Goal: Task Accomplishment & Management: Use online tool/utility

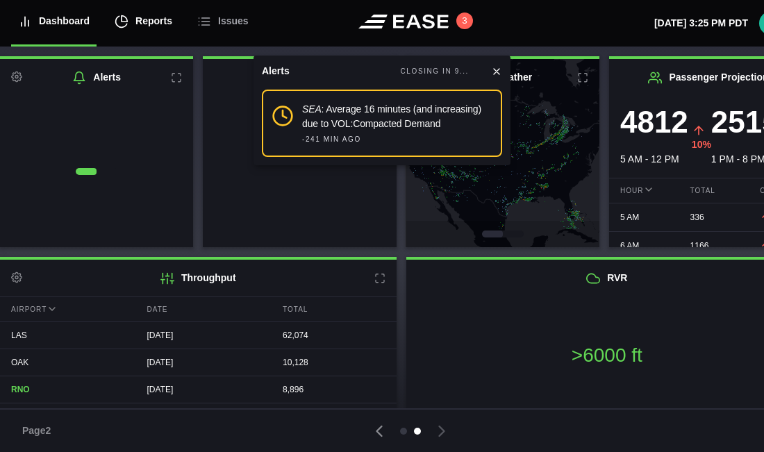
click at [147, 24] on div "Reports" at bounding box center [144, 21] width 58 height 47
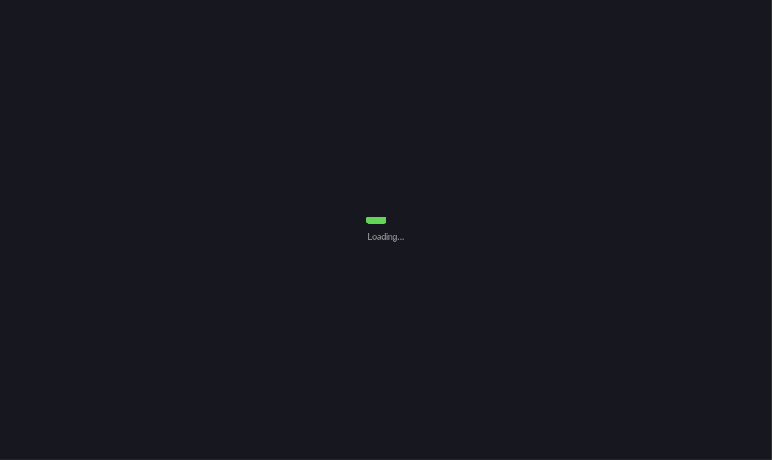
select select "7"
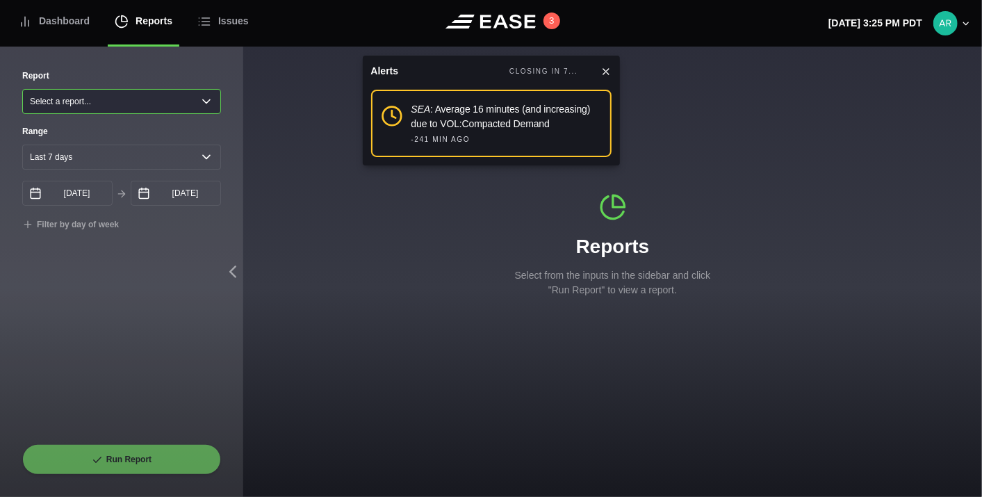
click at [177, 104] on select "Select a report... Arrivals Common Use Daily Throughput Departures Passenger Pr…" at bounding box center [121, 101] width 199 height 25
select select "Common Use"
click at [22, 89] on select "Select a report... Arrivals Common Use Daily Throughput Departures Passenger Pr…" at bounding box center [121, 101] width 199 height 25
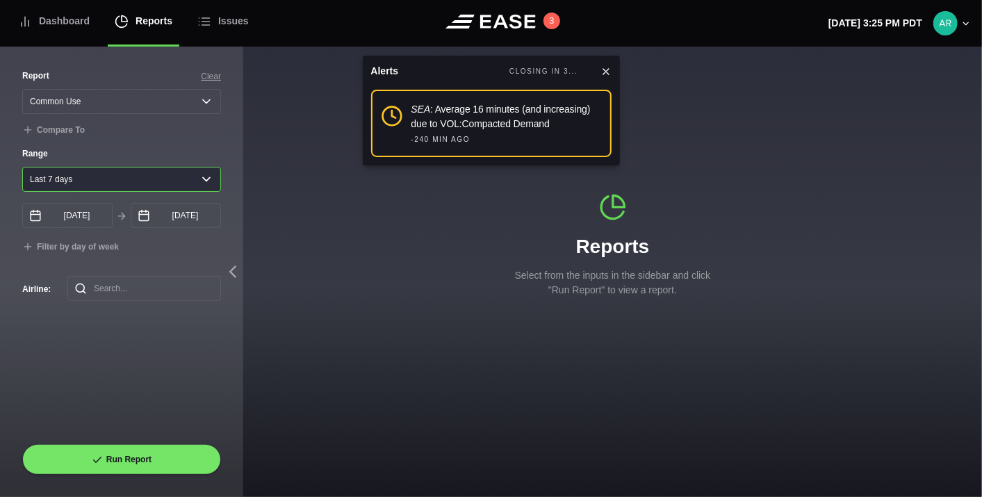
click at [203, 178] on select "Yesterday Last 7 days Last 14 days Last 30 days Last 6 weeks" at bounding box center [121, 179] width 199 height 25
select select "30"
click at [22, 168] on select "Yesterday Last 7 days Last 14 days Last 30 days Last 6 weeks" at bounding box center [121, 179] width 199 height 25
type input "08/04/2025"
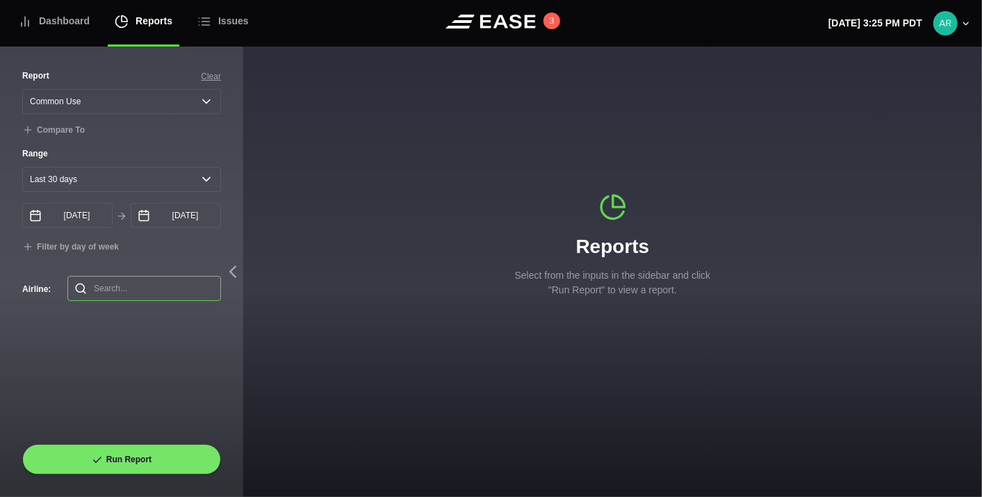
click at [119, 288] on input "text" at bounding box center [144, 288] width 154 height 25
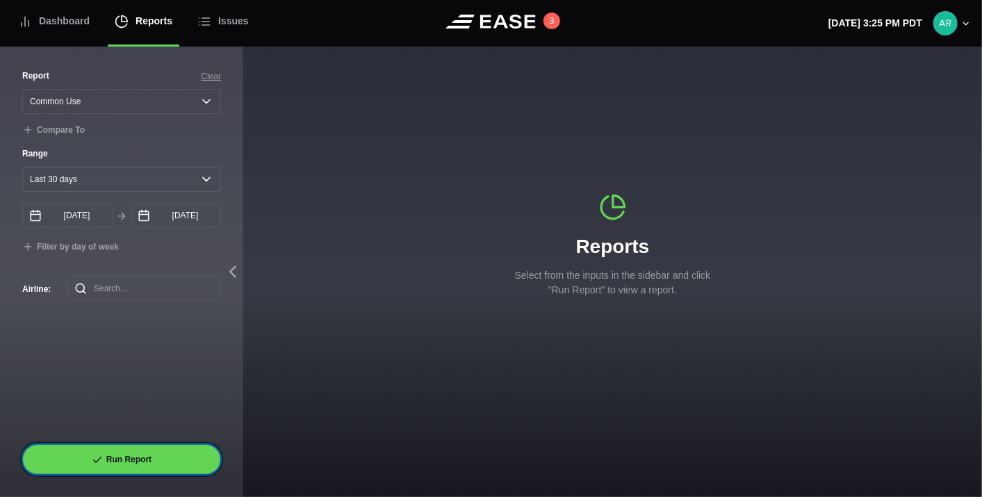
click at [153, 457] on button "Run Report" at bounding box center [121, 459] width 199 height 31
select select "Common Use"
select select "30"
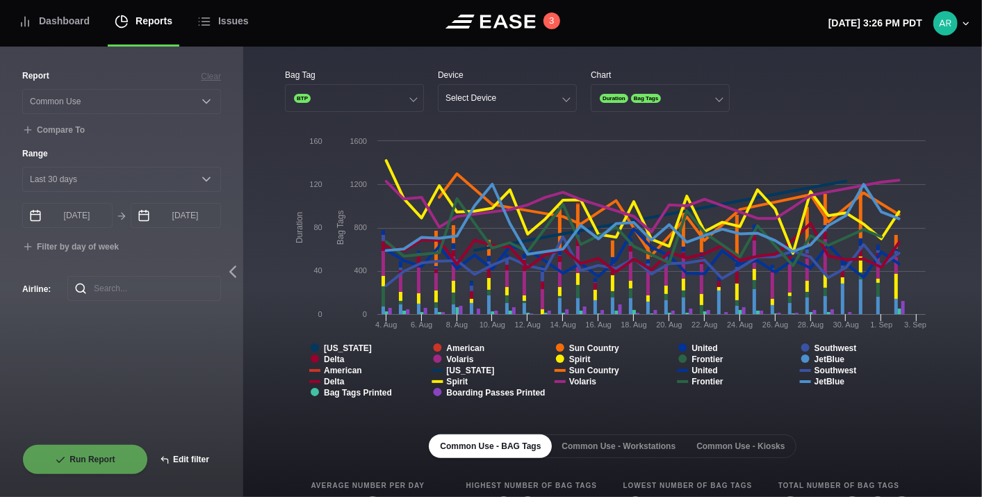
click at [188, 459] on button "Edit filter" at bounding box center [184, 459] width 73 height 31
select select "Common Use"
select select "0"
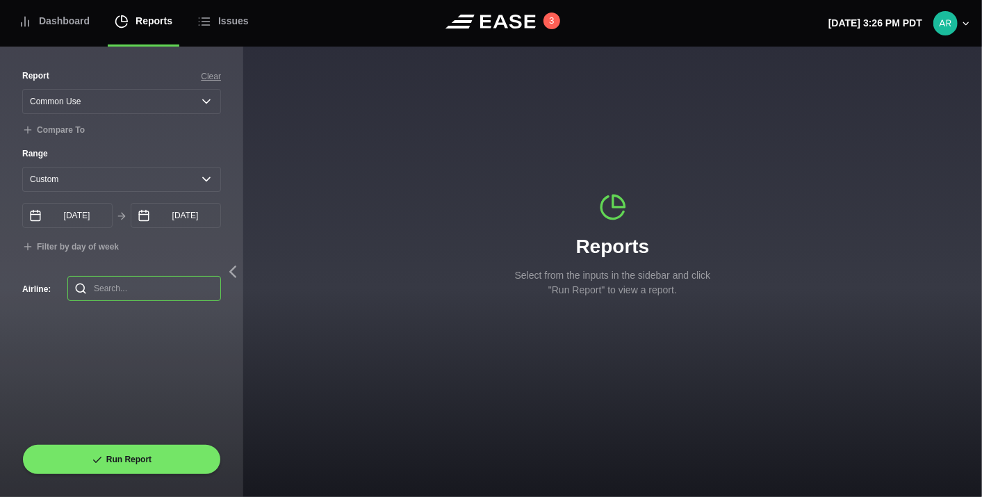
click at [121, 292] on input "text" at bounding box center [144, 288] width 154 height 25
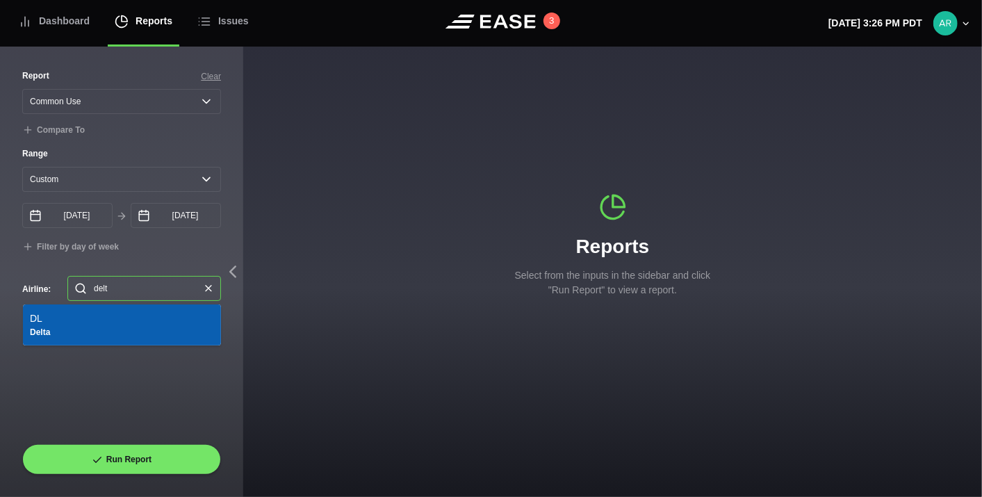
type input "delta"
click at [38, 327] on li "DL Delta" at bounding box center [122, 324] width 198 height 41
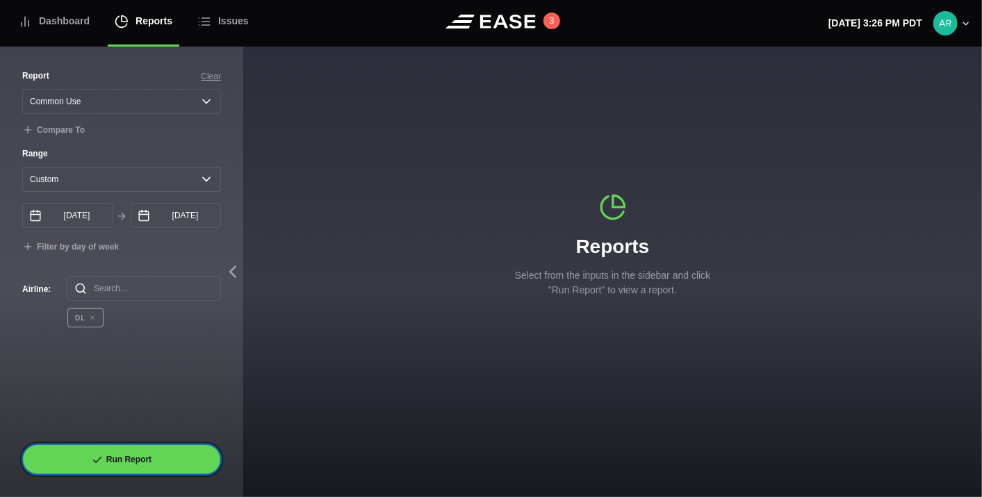
click at [138, 459] on button "Run Report" at bounding box center [121, 459] width 199 height 31
select select "Common Use"
select select "30"
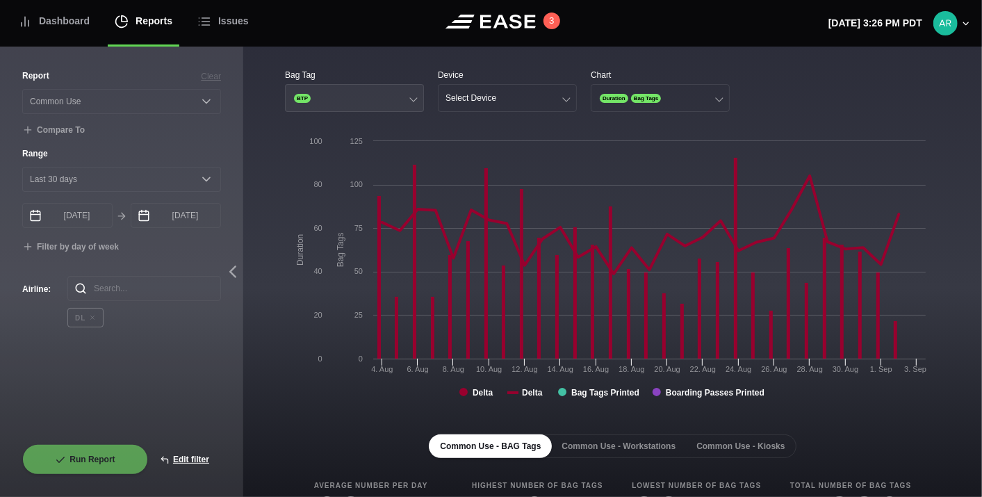
click at [347, 96] on button "BTP" at bounding box center [354, 98] width 139 height 28
click at [498, 99] on button "Select Device" at bounding box center [507, 98] width 139 height 28
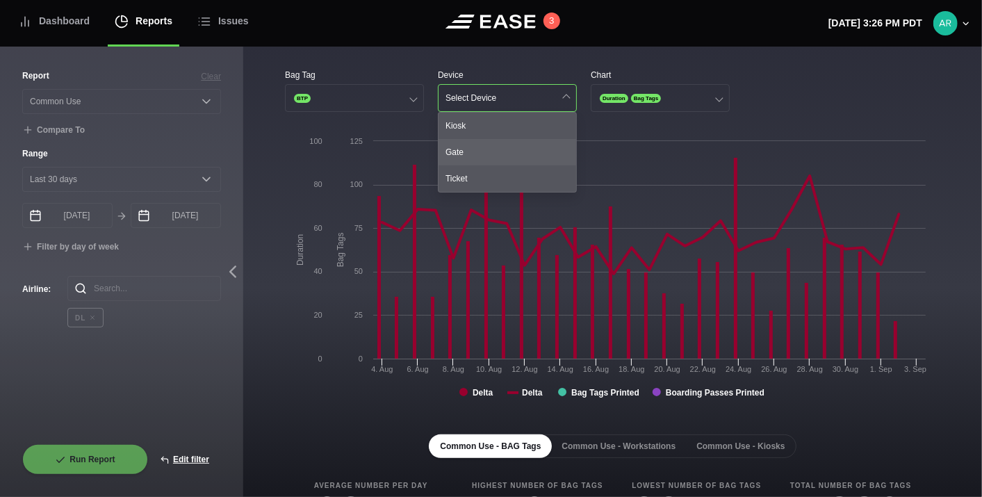
click at [491, 154] on div "Gate" at bounding box center [507, 152] width 138 height 26
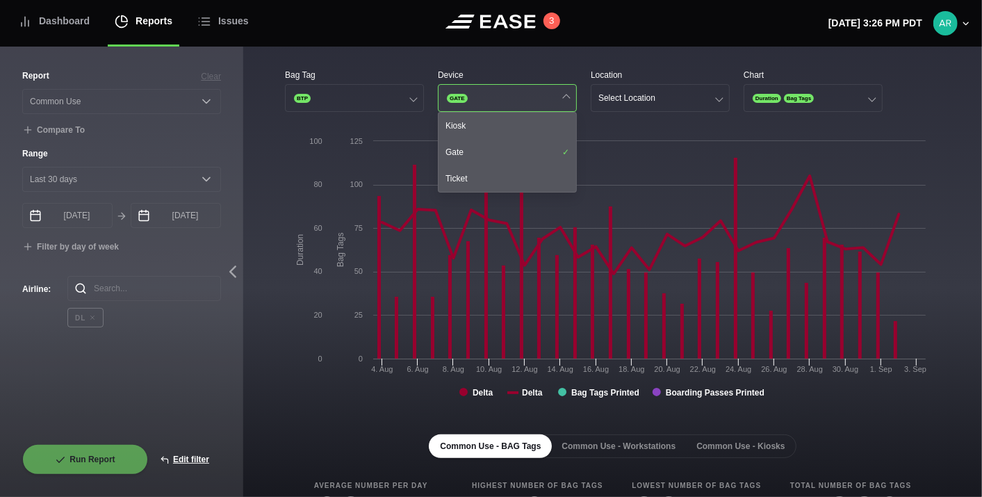
click at [550, 100] on button "GATE" at bounding box center [507, 98] width 139 height 28
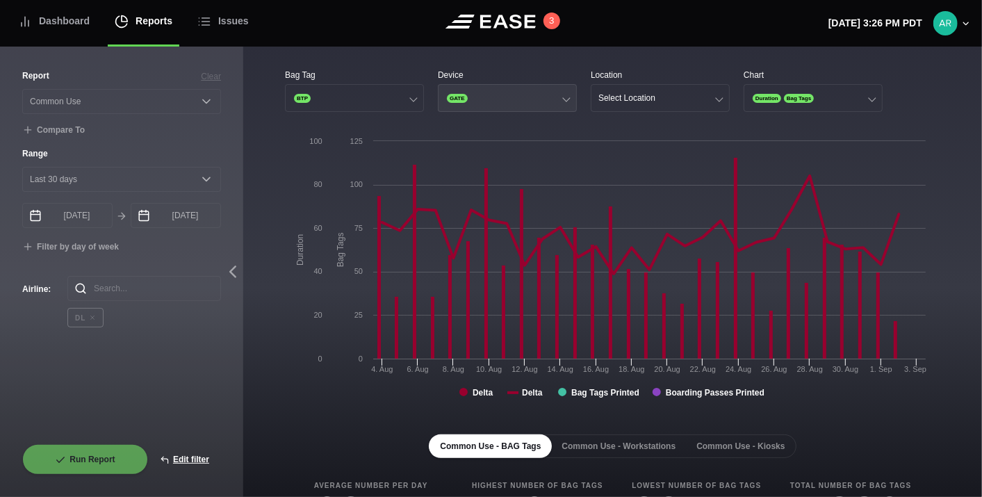
click at [550, 100] on button "GATE" at bounding box center [507, 98] width 139 height 28
click at [409, 100] on button "BTP" at bounding box center [354, 98] width 139 height 28
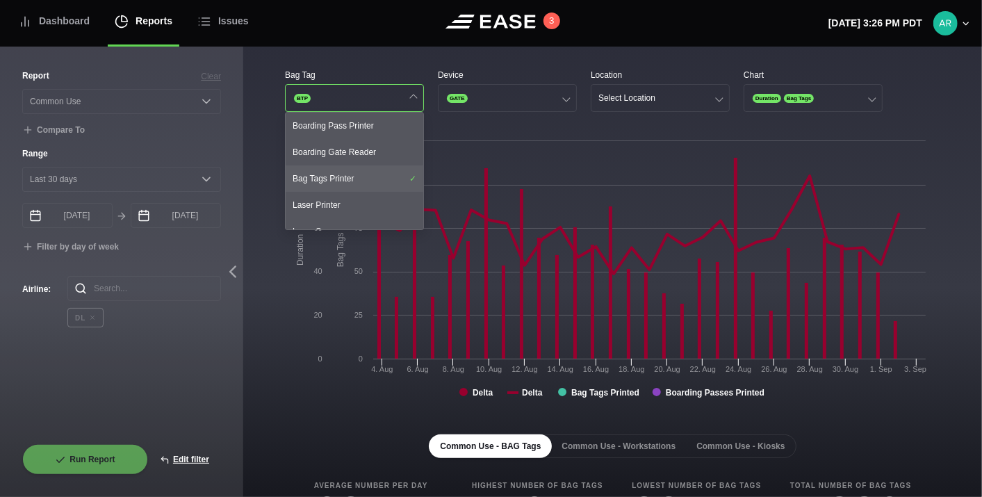
click at [381, 170] on div "Bag Tags Printer" at bounding box center [355, 178] width 138 height 26
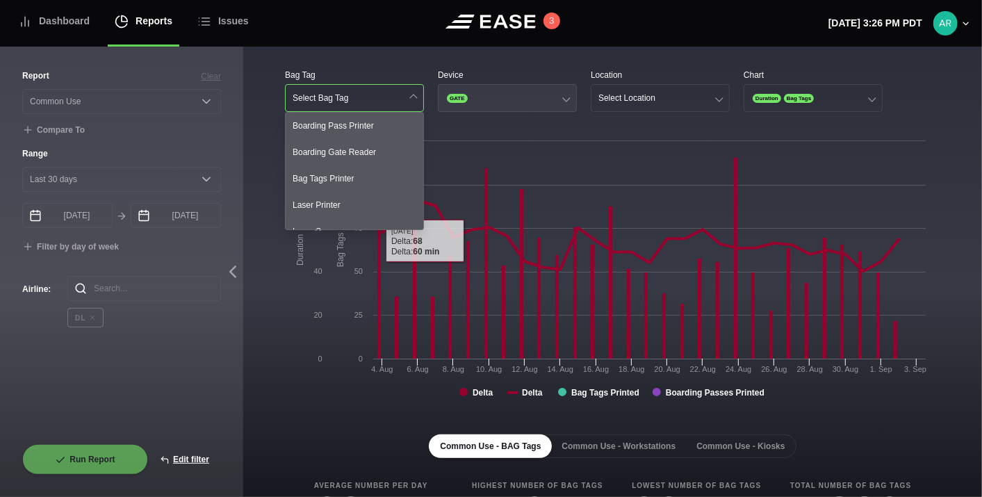
click at [520, 95] on button "GATE" at bounding box center [507, 98] width 139 height 28
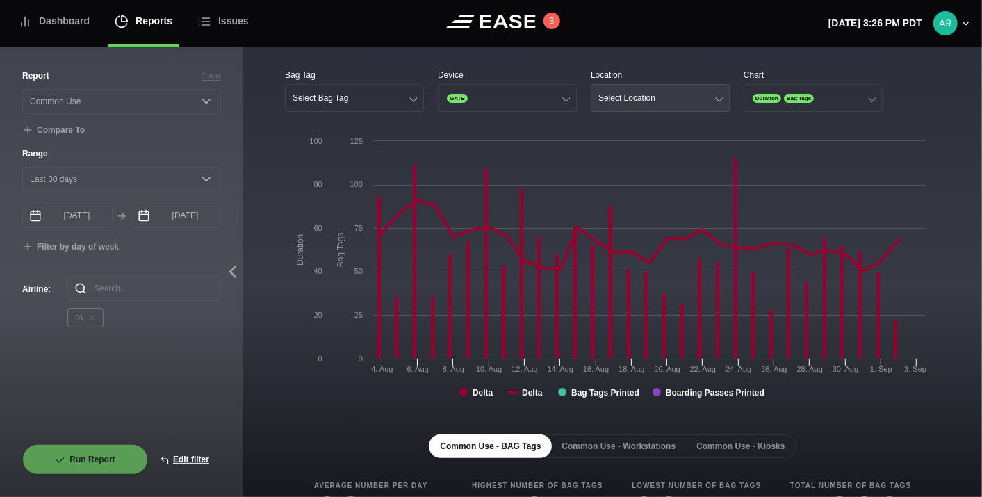
click at [657, 89] on button "Select Location" at bounding box center [660, 98] width 139 height 28
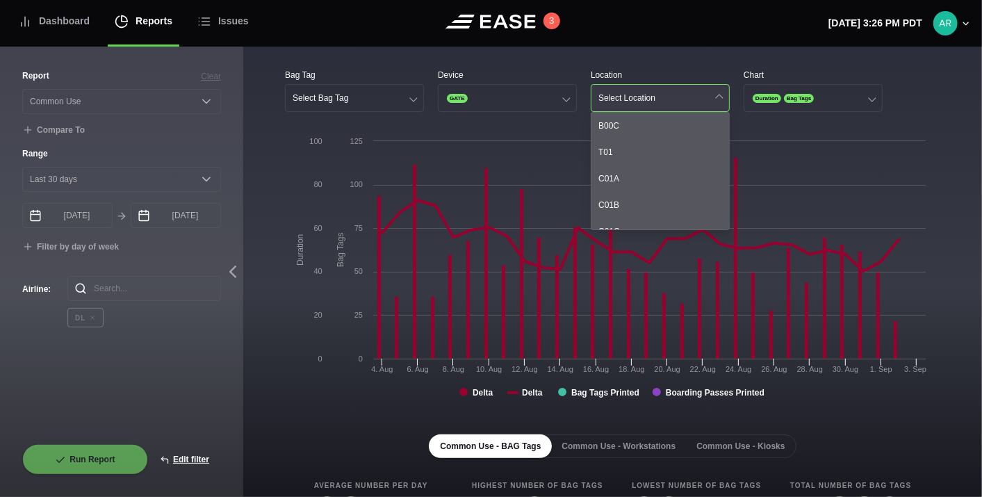
click at [673, 96] on button "Select Location" at bounding box center [660, 98] width 139 height 28
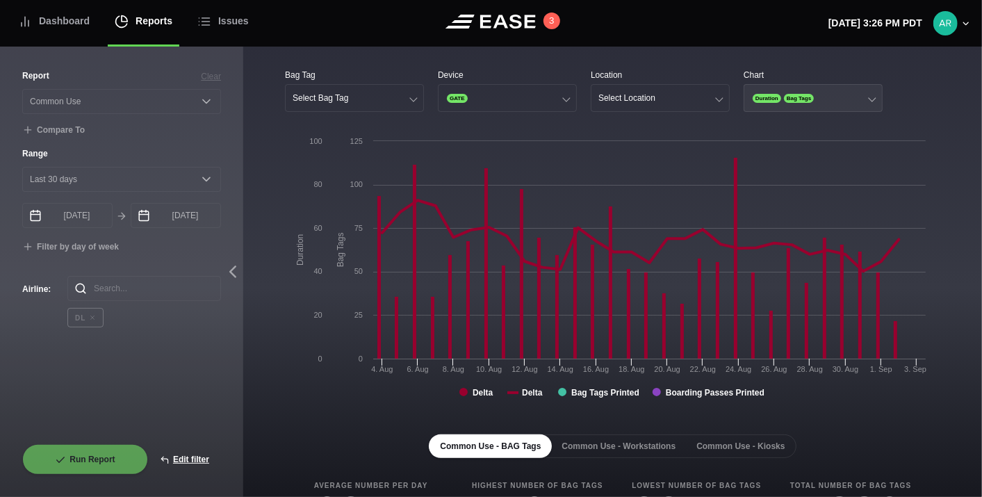
click at [771, 100] on button "Duration Bag Tags" at bounding box center [812, 98] width 139 height 28
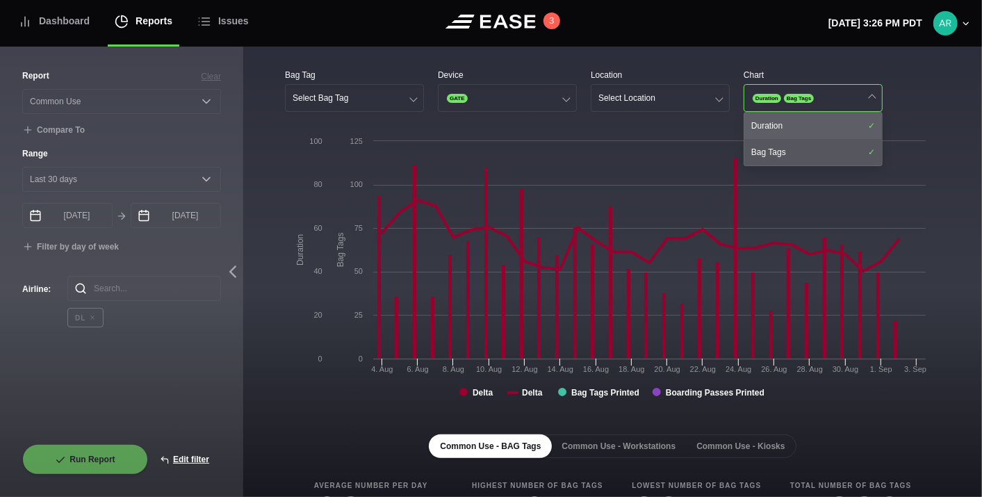
click at [771, 125] on div "Duration" at bounding box center [813, 126] width 138 height 26
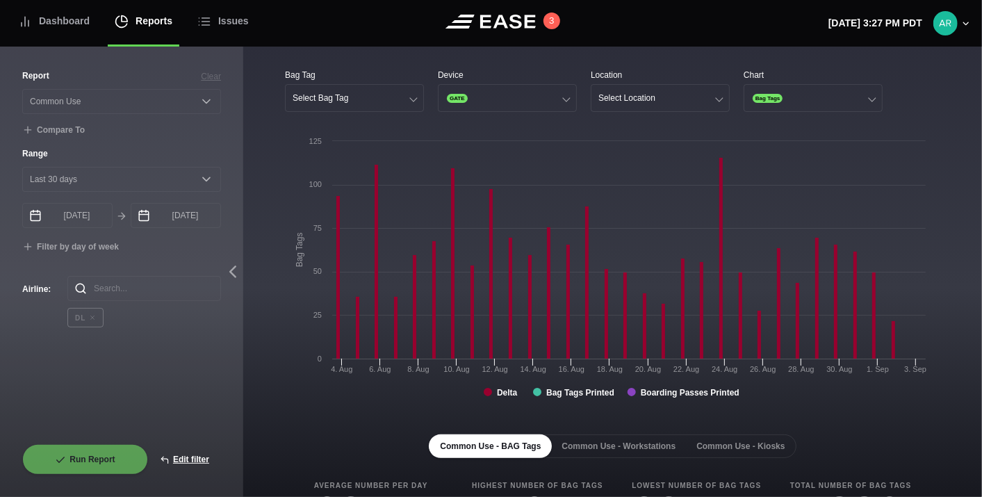
click at [481, 441] on button "Common Use - BAG Tags" at bounding box center [490, 446] width 123 height 24
click at [522, 439] on button "Common Use - BAG Tags" at bounding box center [490, 446] width 123 height 24
click at [452, 95] on span "GATE" at bounding box center [457, 98] width 21 height 9
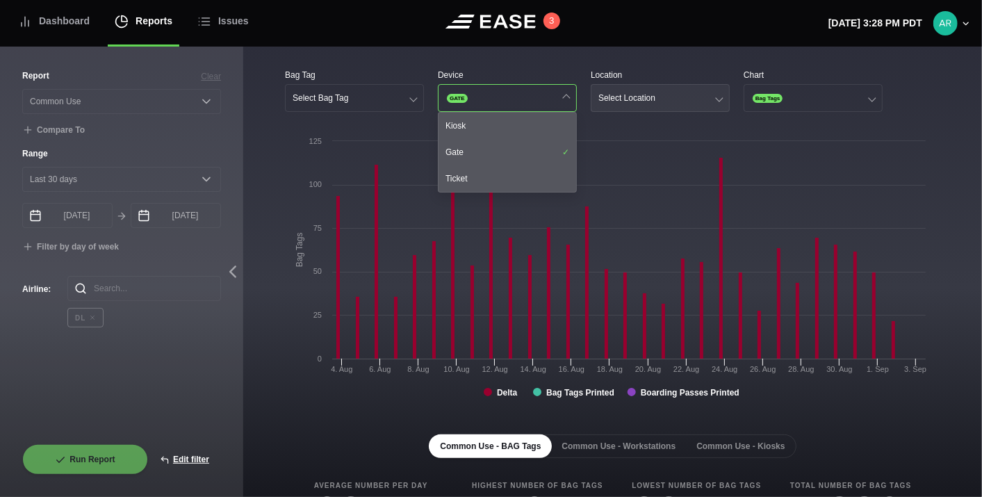
click at [668, 98] on button "Select Location" at bounding box center [660, 98] width 139 height 28
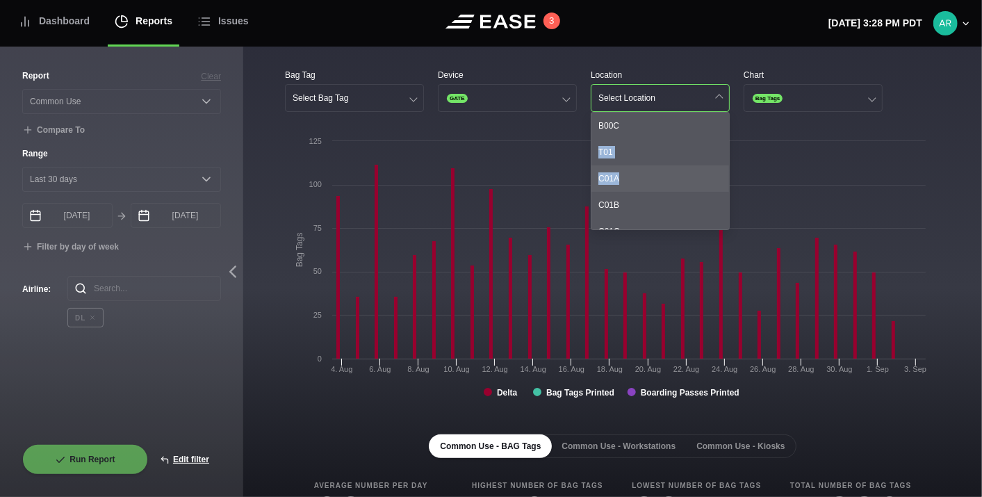
drag, startPoint x: 728, startPoint y: 130, endPoint x: 721, endPoint y: 190, distance: 60.9
click at [721, 190] on div "B00C T01 C01A C01B C01C B02A C02A C02B B02B B02C C02C B04A B04B B04C B06A B06B …" at bounding box center [660, 171] width 139 height 118
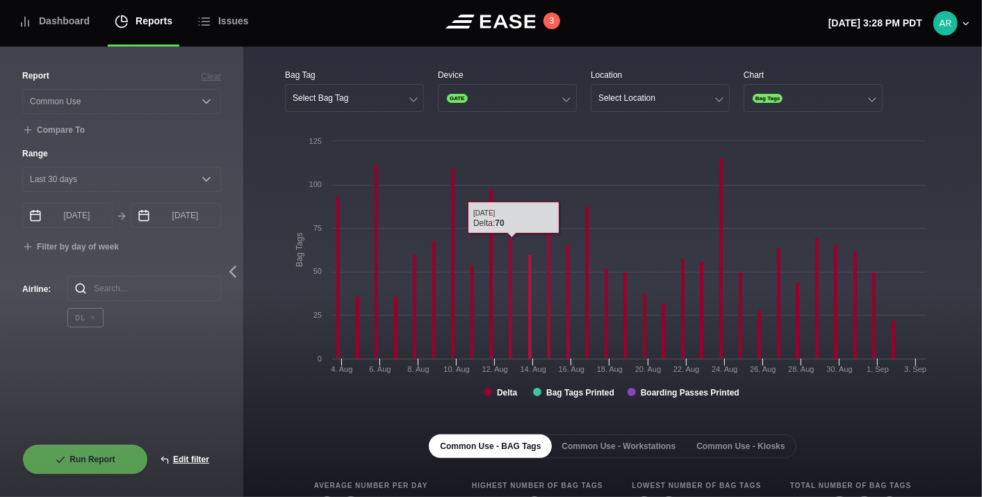
click at [510, 131] on div "Bag Tag Select Bag Tag Device GATE Location Select Location Chart Bag Tags Crea…" at bounding box center [612, 384] width 655 height 630
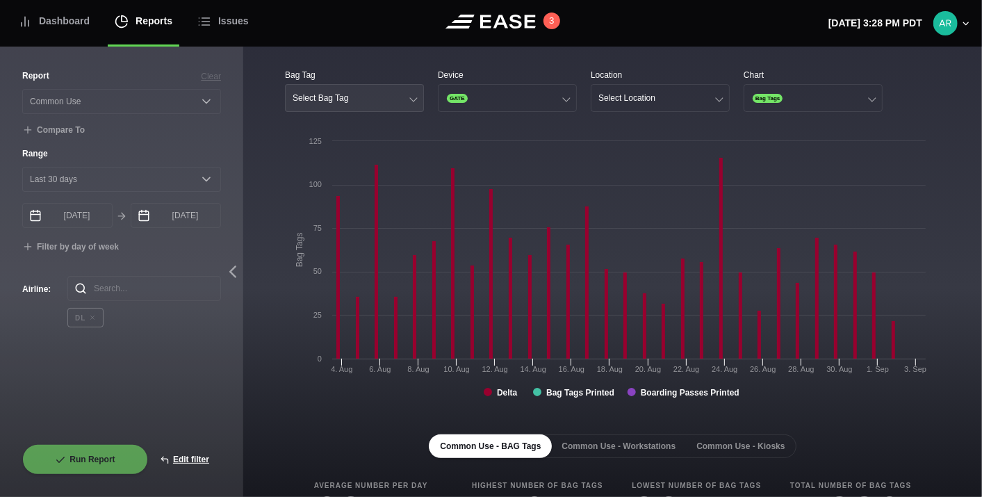
click at [407, 99] on button "Select Bag Tag" at bounding box center [354, 98] width 139 height 28
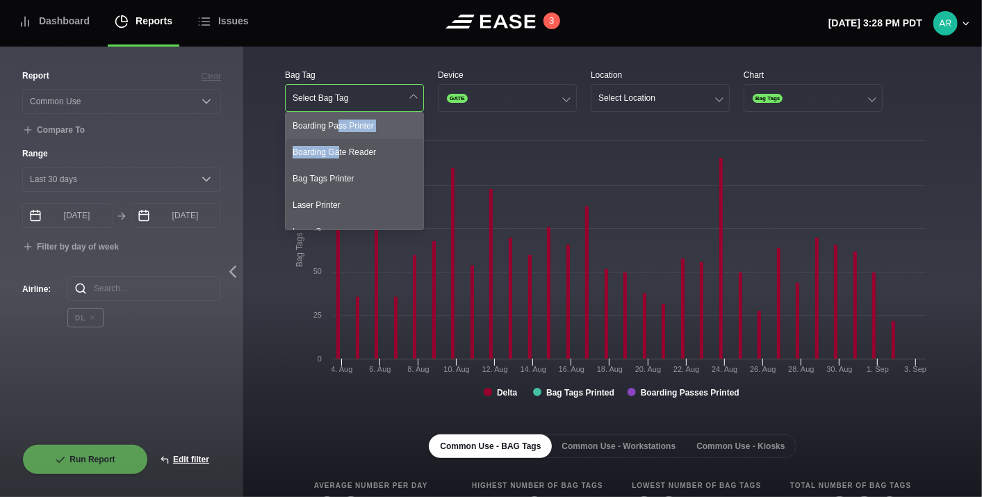
drag, startPoint x: 337, startPoint y: 149, endPoint x: 336, endPoint y: 132, distance: 16.7
click at [336, 132] on div "Boarding Pass Printer Boarding Gate Reader Bag Tags Printer Laser Printer Laser…" at bounding box center [354, 171] width 139 height 118
drag, startPoint x: 336, startPoint y: 132, endPoint x: 329, endPoint y: 171, distance: 39.5
click at [329, 171] on div "Boarding Pass Printer Boarding Gate Reader Bag Tags Printer Laser Printer Laser…" at bounding box center [354, 171] width 139 height 118
click at [329, 174] on div "Bag Tags Printer" at bounding box center [355, 178] width 138 height 26
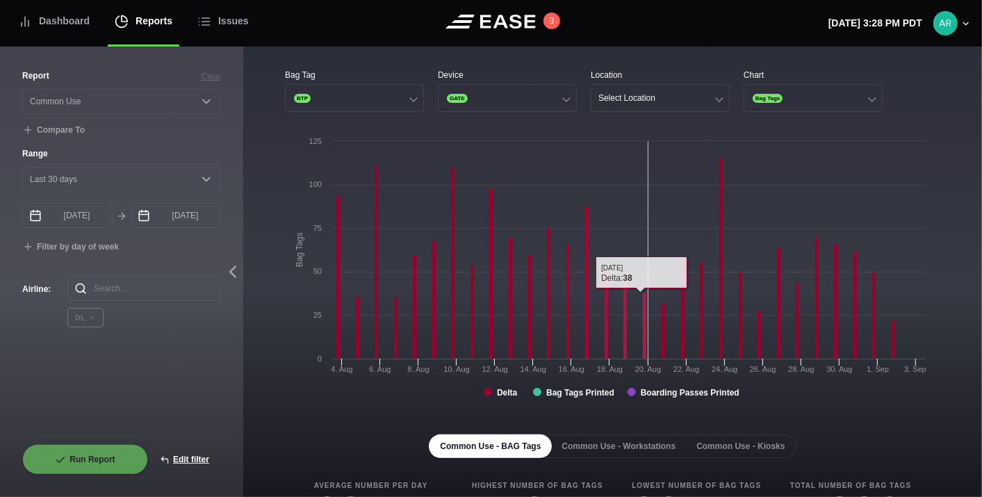
click at [649, 157] on rect at bounding box center [609, 273] width 648 height 278
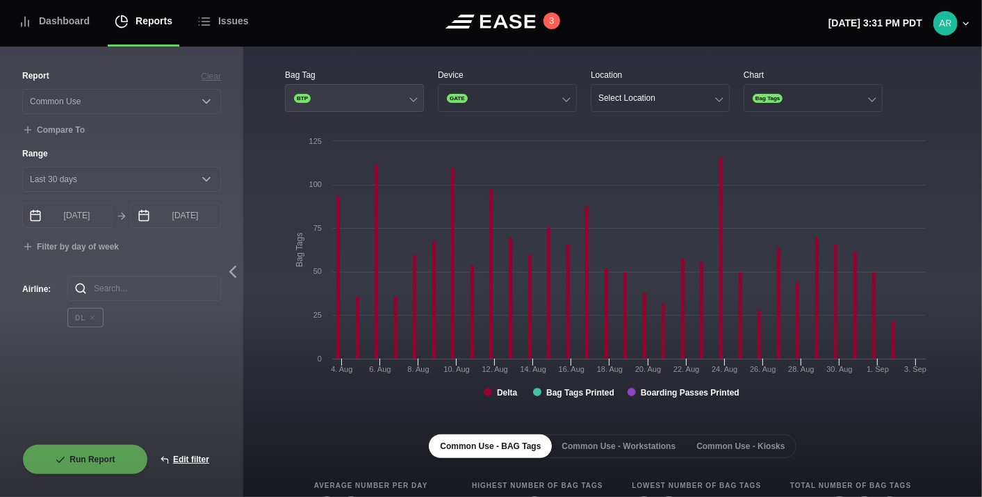
click at [415, 100] on div at bounding box center [413, 98] width 8 height 8
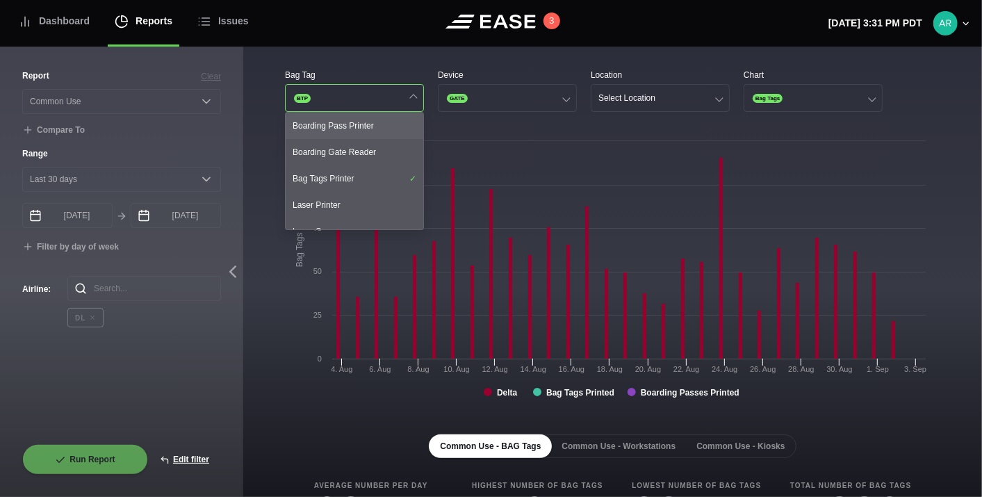
click at [371, 126] on div "Boarding Pass Printer" at bounding box center [355, 126] width 138 height 26
click at [388, 176] on div "Bag Tags Printer" at bounding box center [355, 178] width 138 height 26
click at [369, 156] on div "Boarding Gate Reader" at bounding box center [355, 152] width 138 height 26
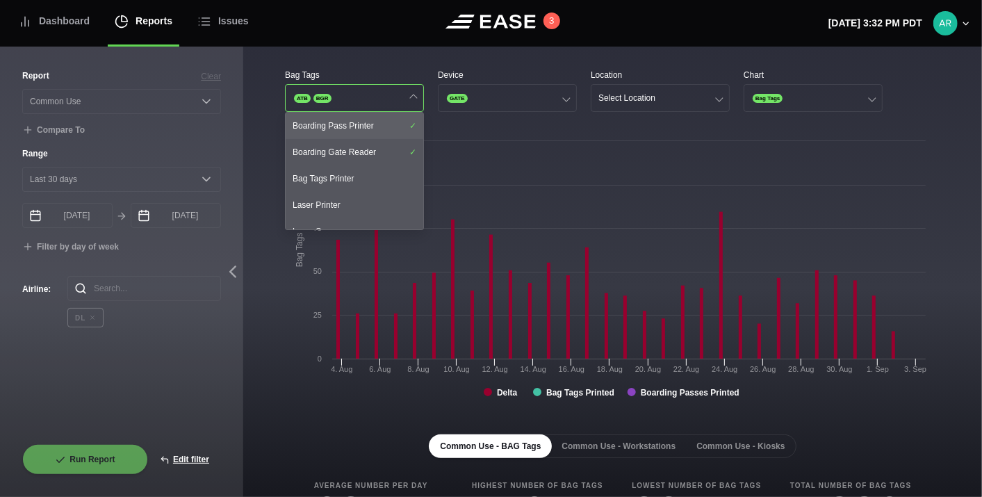
click at [389, 123] on div "Boarding Pass Printer" at bounding box center [355, 126] width 138 height 26
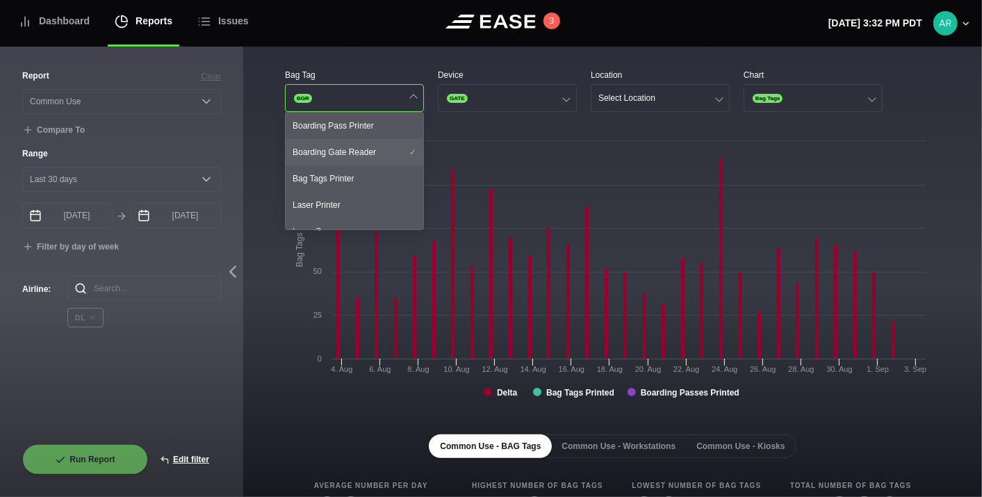
click at [397, 153] on div "Boarding Gate Reader" at bounding box center [355, 152] width 138 height 26
click at [506, 448] on button "Common Use - BAG Tags" at bounding box center [490, 446] width 123 height 24
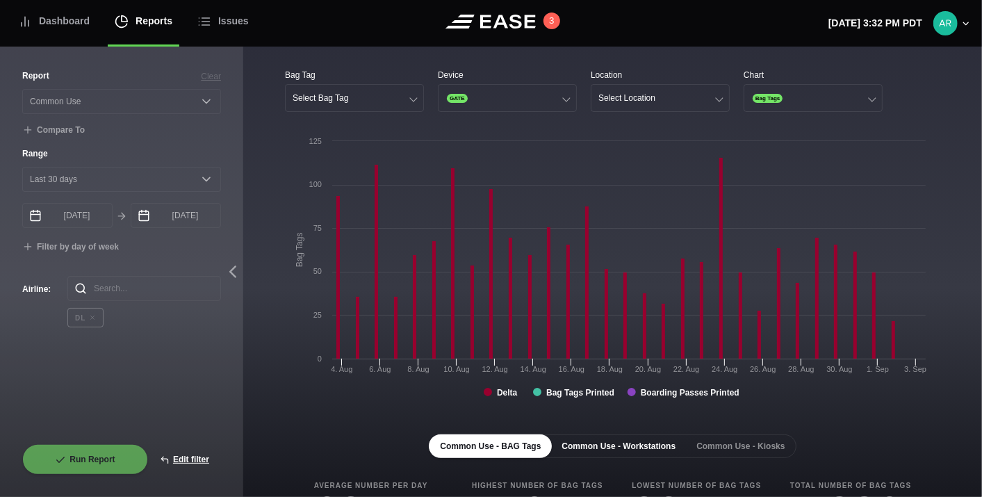
click at [607, 444] on button "Common Use - Workstations" at bounding box center [618, 446] width 136 height 24
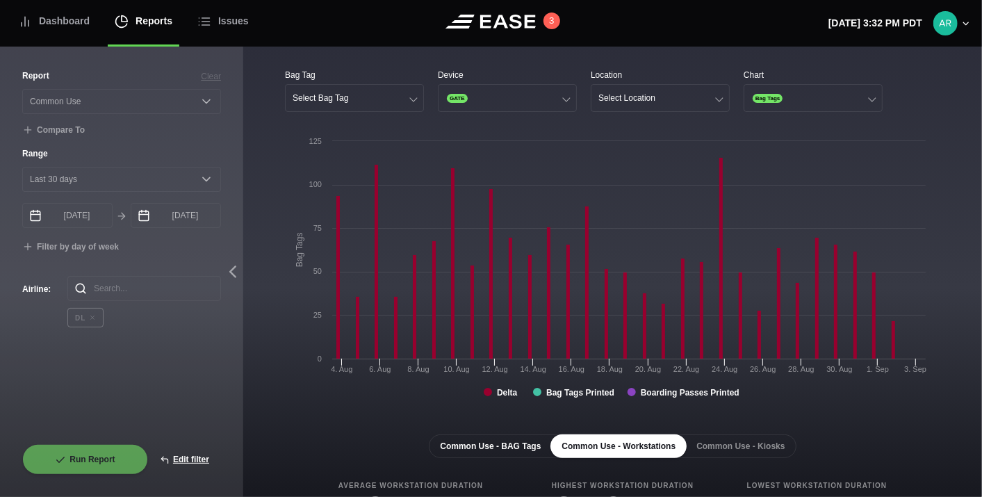
click at [500, 438] on button "Common Use - BAG Tags" at bounding box center [490, 446] width 123 height 24
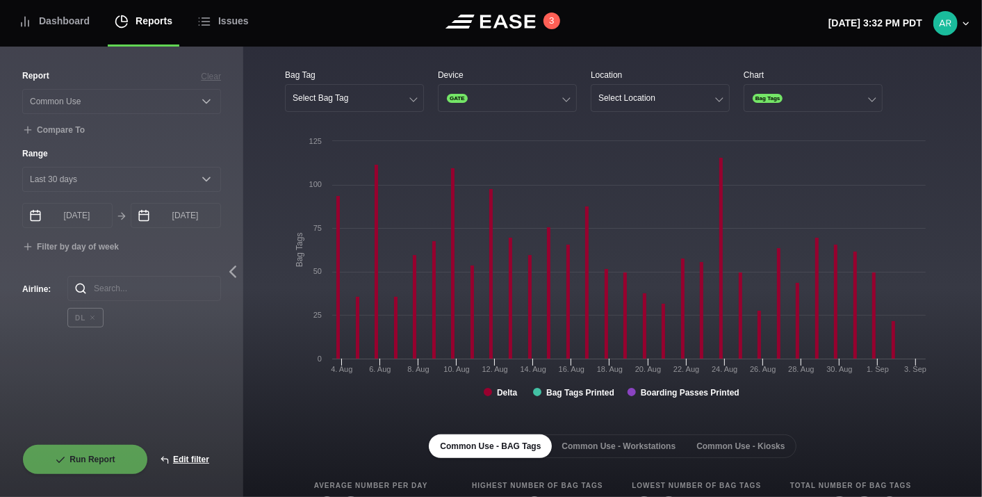
click at [639, 397] on rect at bounding box center [609, 273] width 648 height 278
click at [397, 97] on button "Select Bag Tag" at bounding box center [354, 98] width 139 height 28
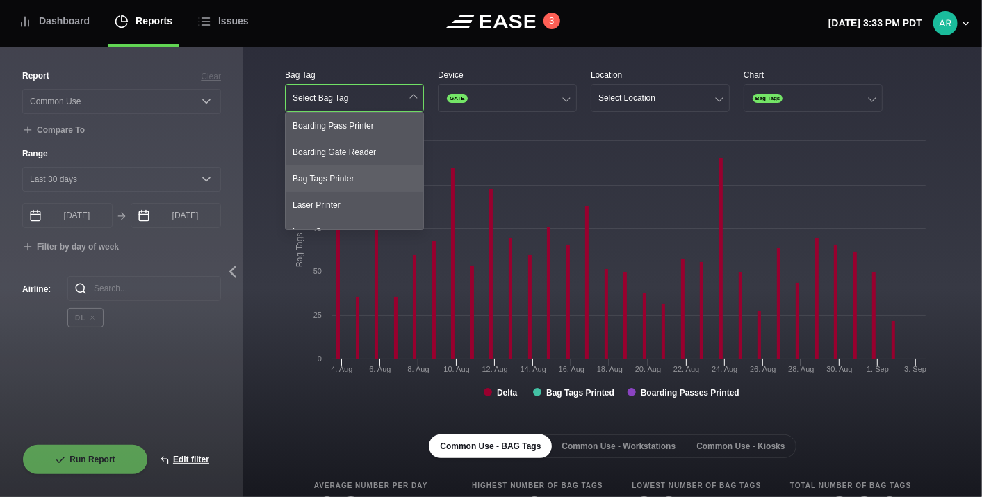
click at [350, 175] on div "Bag Tags Printer" at bounding box center [355, 178] width 138 height 26
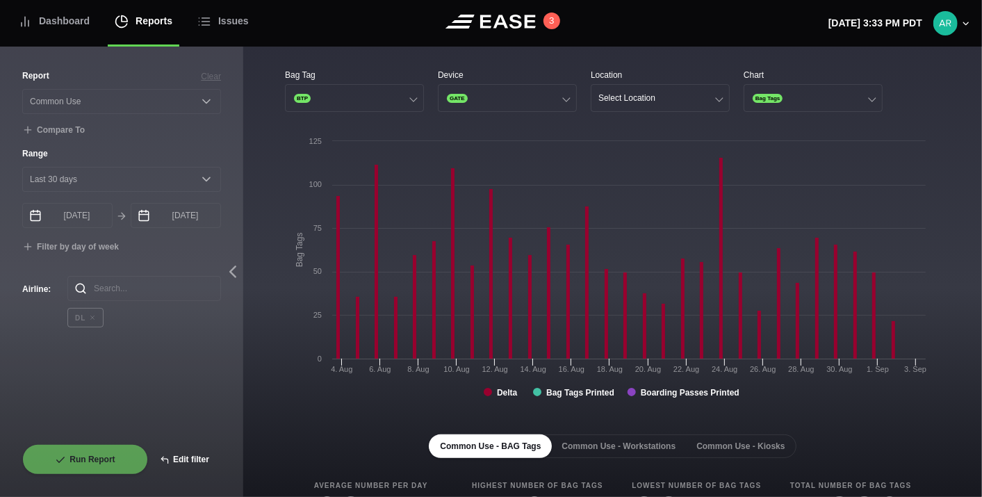
click at [190, 457] on button "Edit filter" at bounding box center [184, 459] width 73 height 31
select select "Common Use"
select select "0"
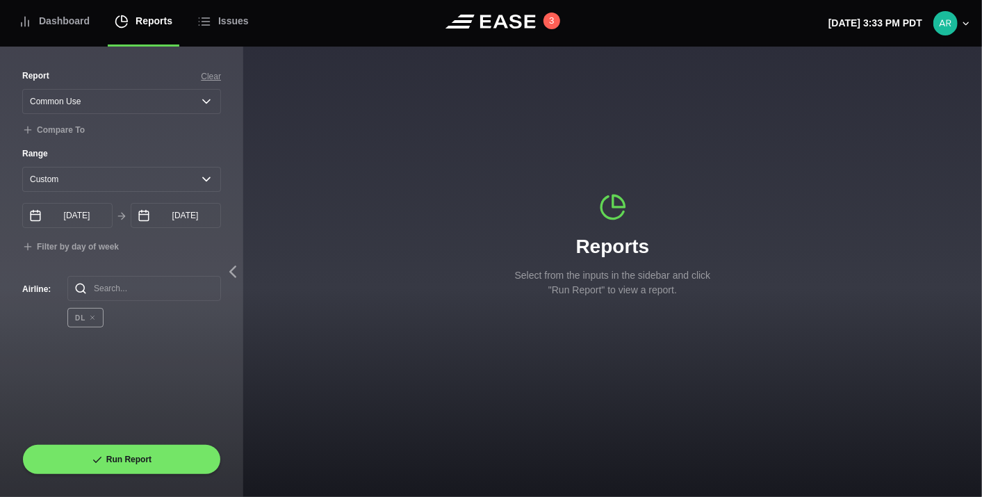
click at [91, 320] on icon at bounding box center [92, 317] width 3 height 3
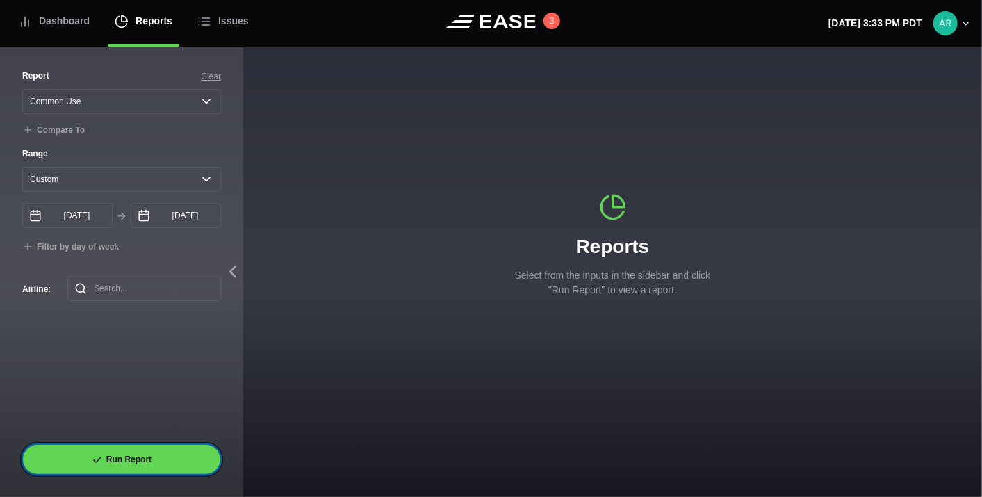
click at [140, 455] on button "Run Report" at bounding box center [121, 459] width 199 height 31
select select "Common Use"
select select "30"
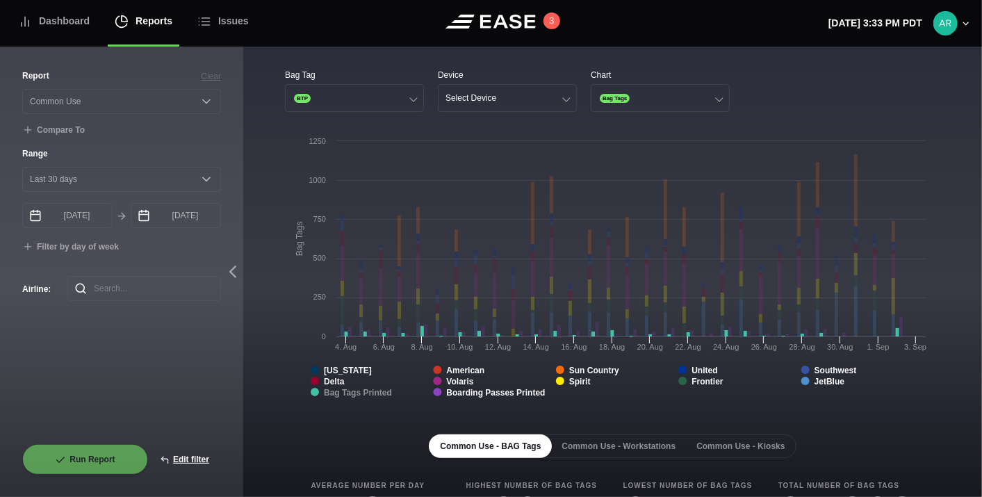
click at [379, 393] on tspan "Bag Tags Printed" at bounding box center [358, 393] width 68 height 10
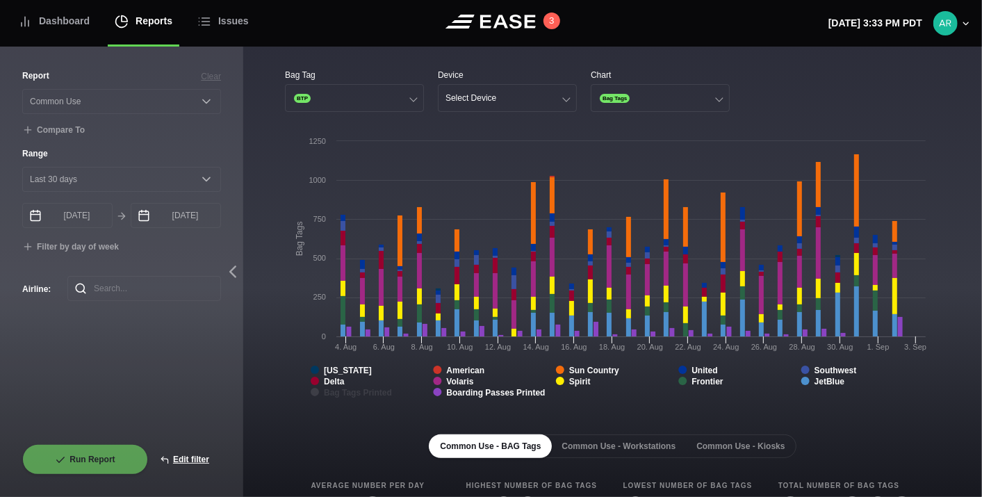
click at [379, 393] on tspan "Bag Tags Printed" at bounding box center [358, 393] width 68 height 10
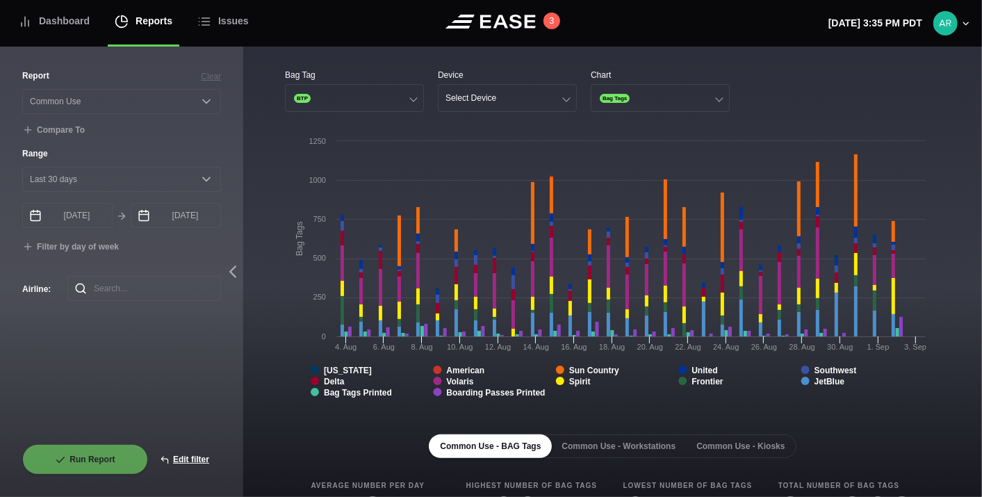
click at [644, 402] on rect at bounding box center [609, 273] width 648 height 278
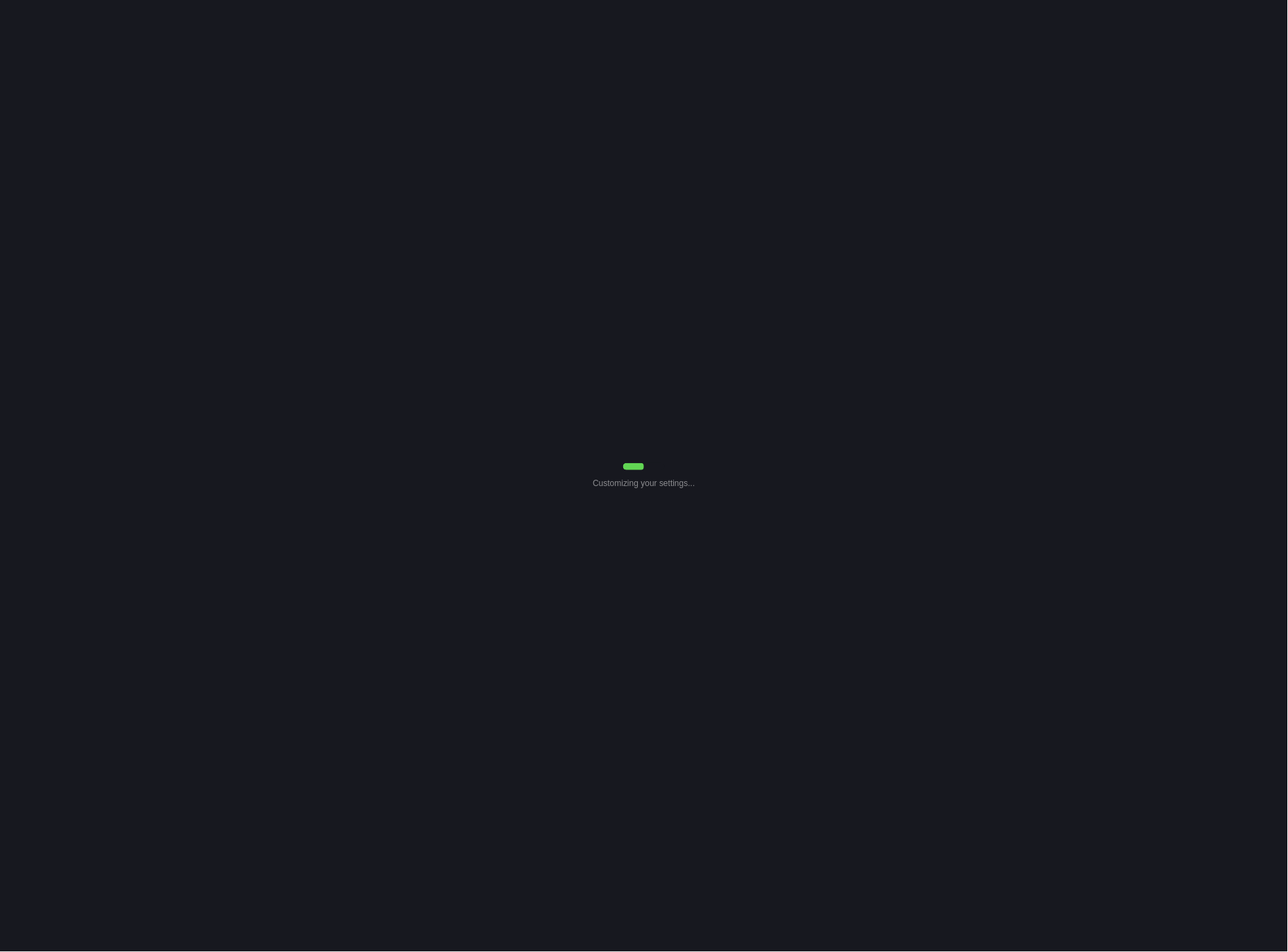
select select "Common Use"
select select "30"
